Goal: Navigation & Orientation: Understand site structure

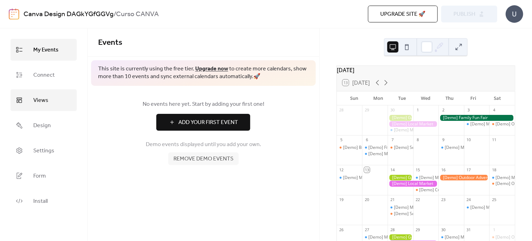
click at [63, 99] on link "Views" at bounding box center [44, 100] width 66 height 22
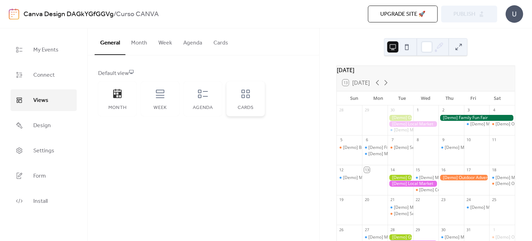
click at [240, 102] on div "Cards" at bounding box center [246, 98] width 39 height 35
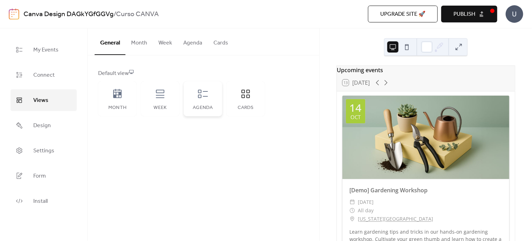
click at [194, 102] on div "Agenda" at bounding box center [203, 98] width 39 height 35
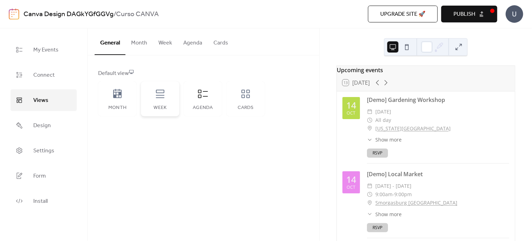
click at [164, 103] on div "Week" at bounding box center [160, 98] width 39 height 35
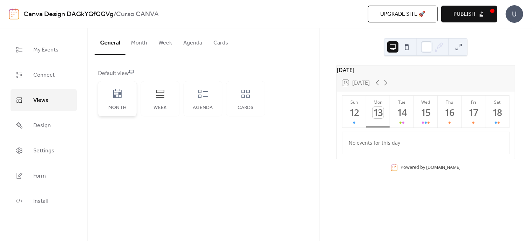
click at [126, 106] on div "Month" at bounding box center [117, 108] width 25 height 6
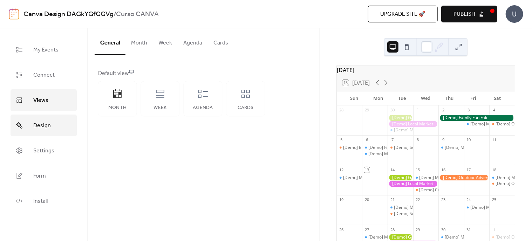
click at [18, 134] on link "Design" at bounding box center [44, 126] width 66 height 22
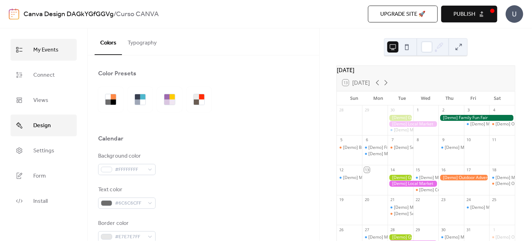
click at [42, 52] on span "My Events" at bounding box center [45, 50] width 25 height 11
